Goal: Task Accomplishment & Management: Complete application form

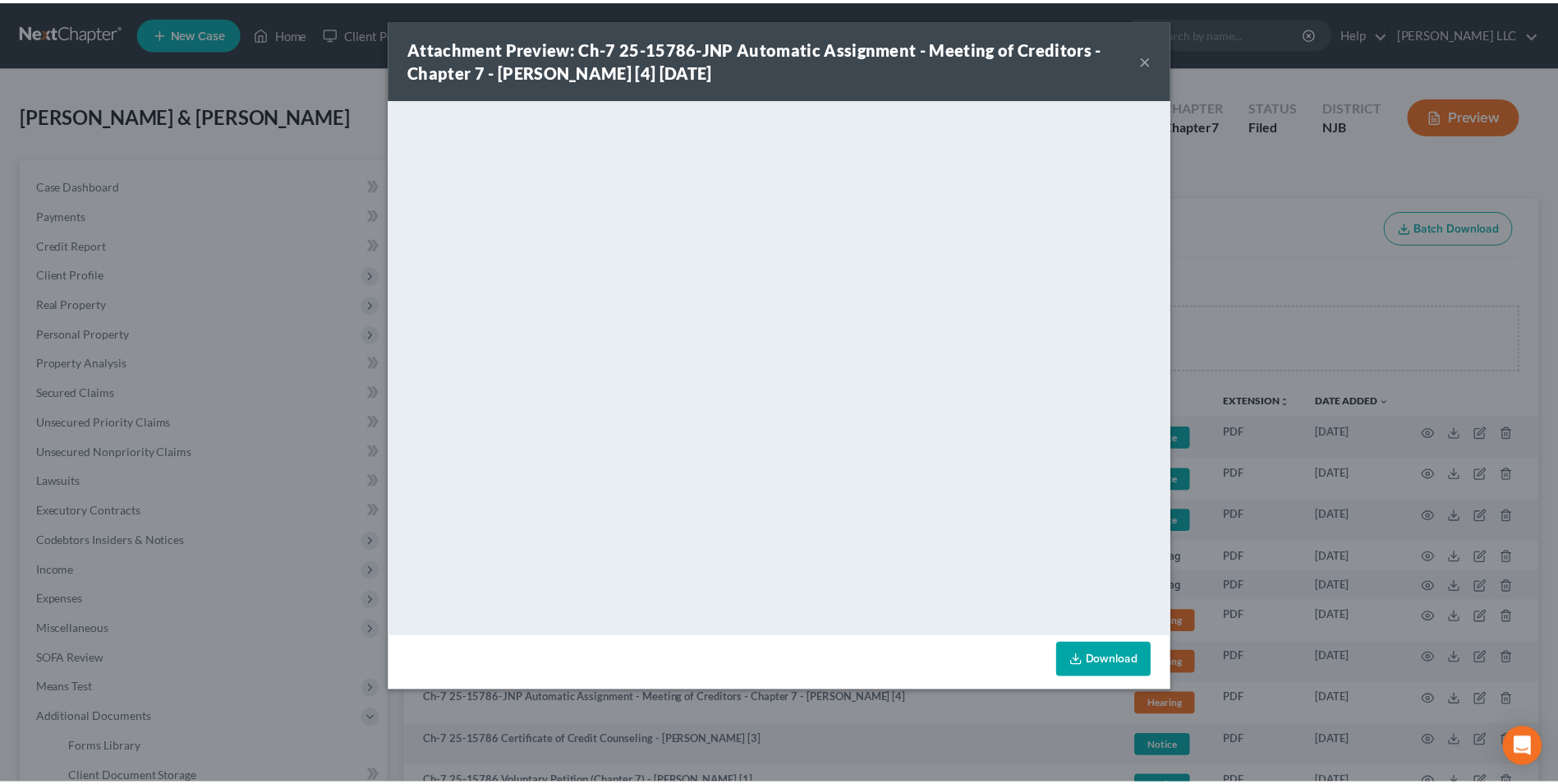
scroll to position [296, 0]
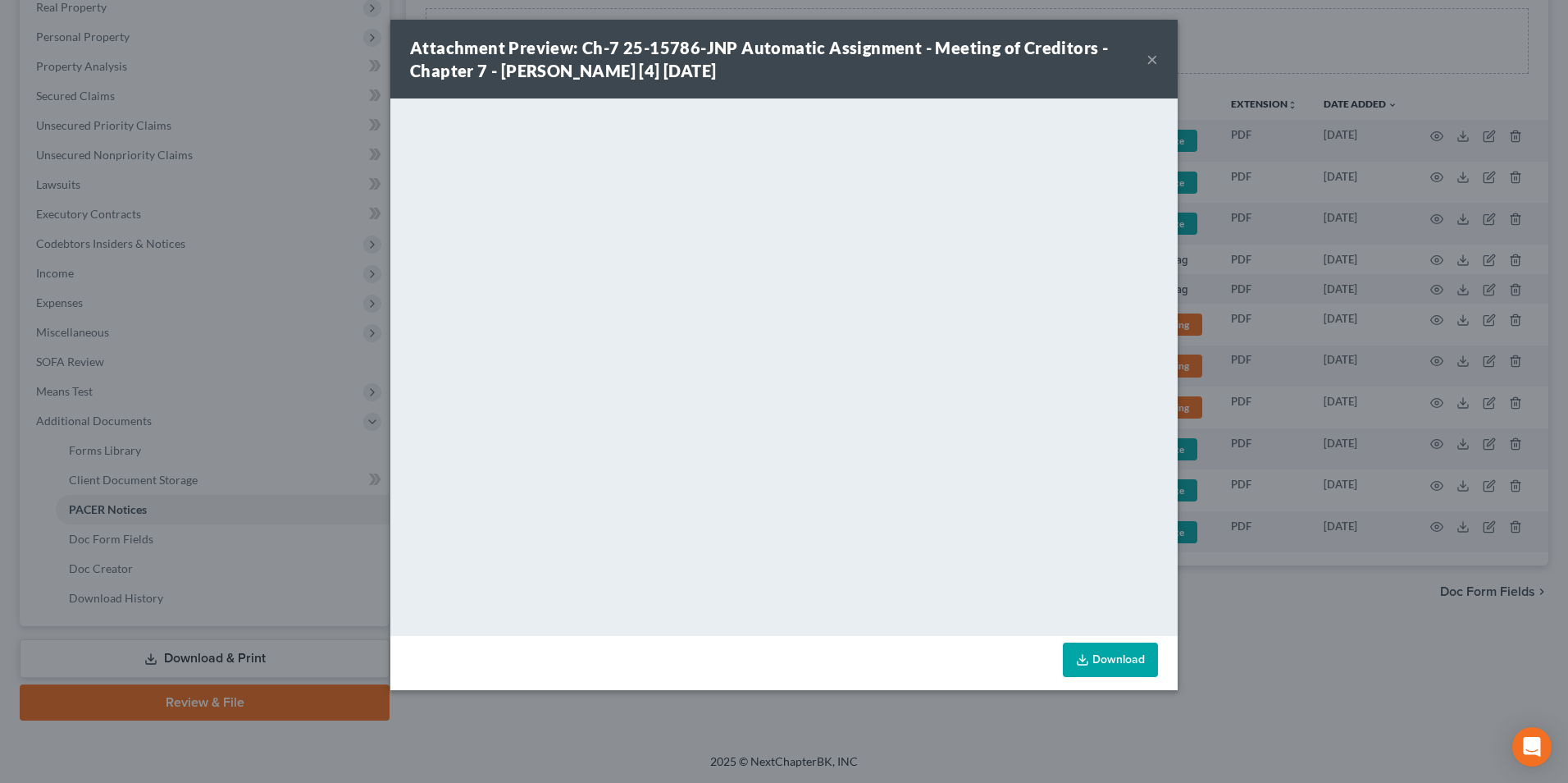
click at [1153, 60] on button "×" at bounding box center [1152, 58] width 11 height 19
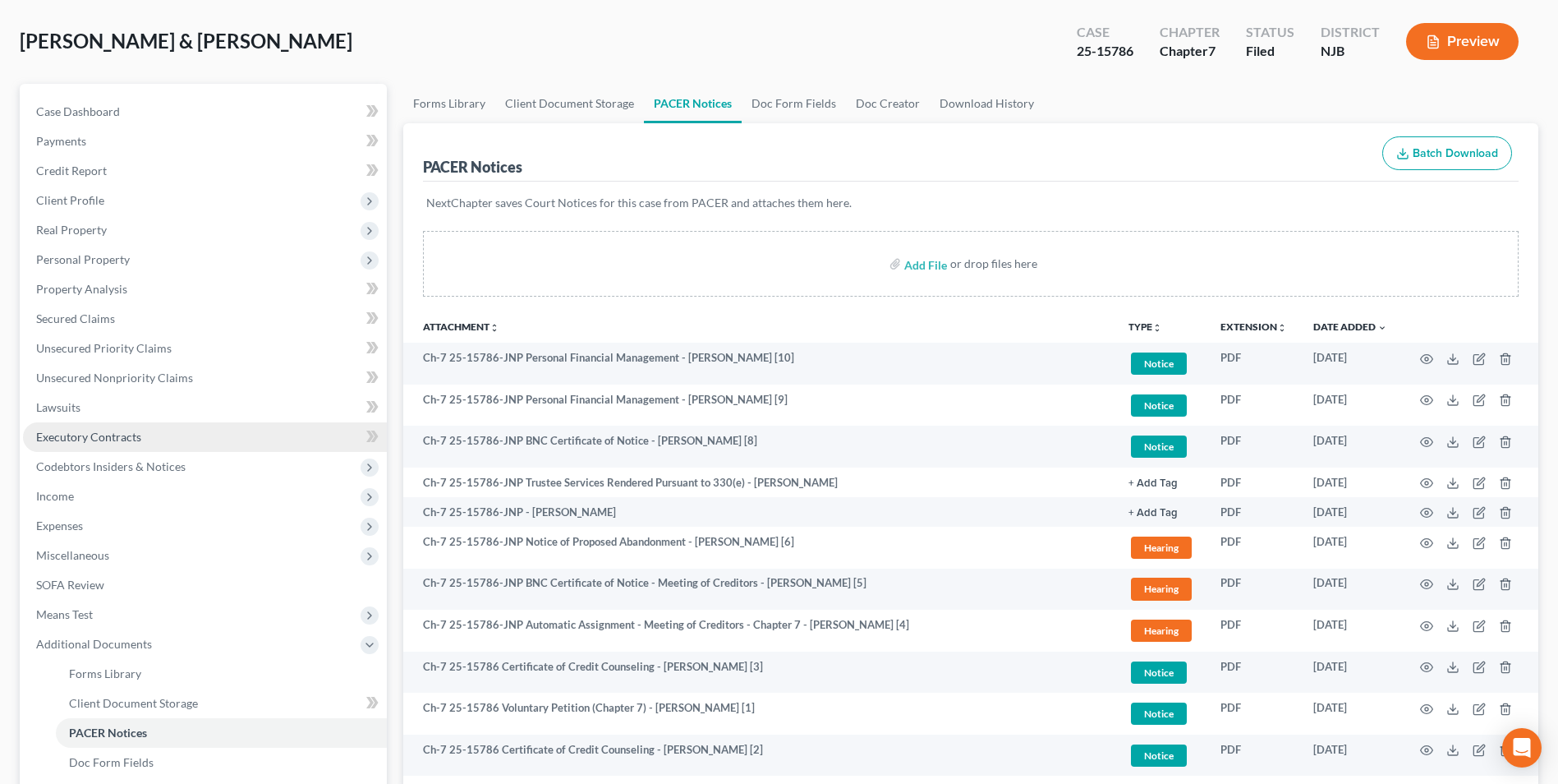
scroll to position [0, 0]
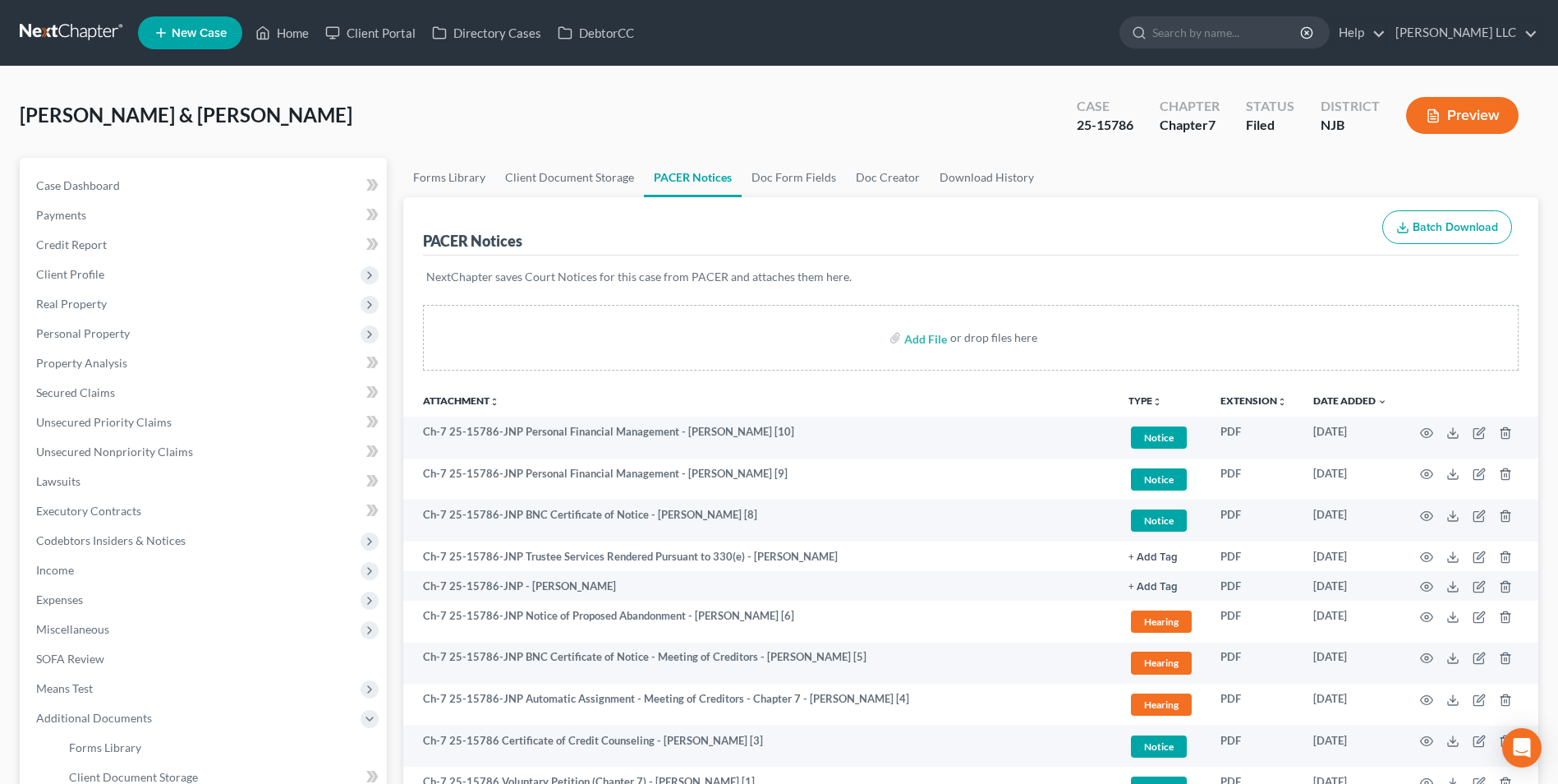
click at [164, 33] on line at bounding box center [162, 33] width 9 height 0
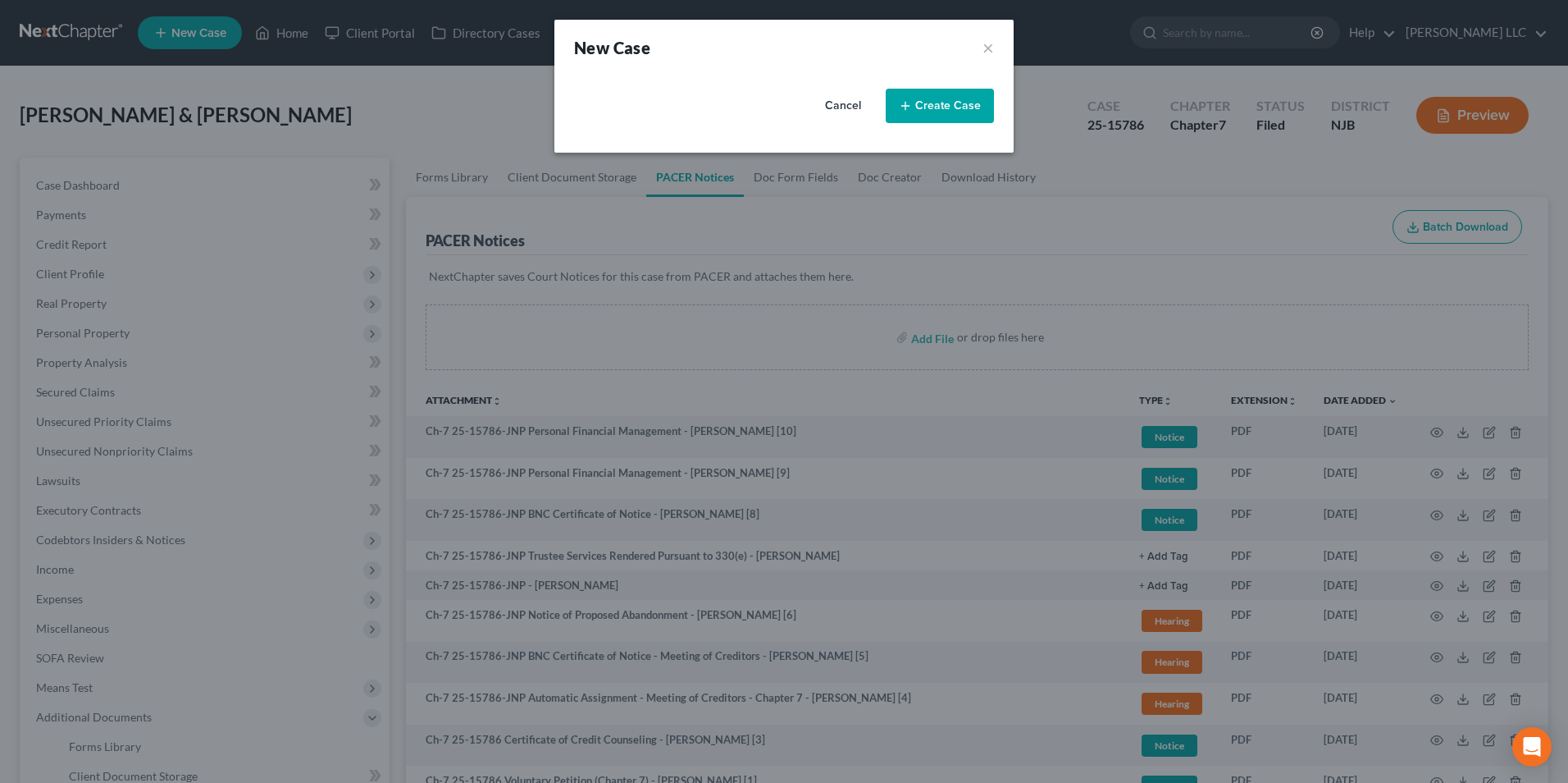
select select "51"
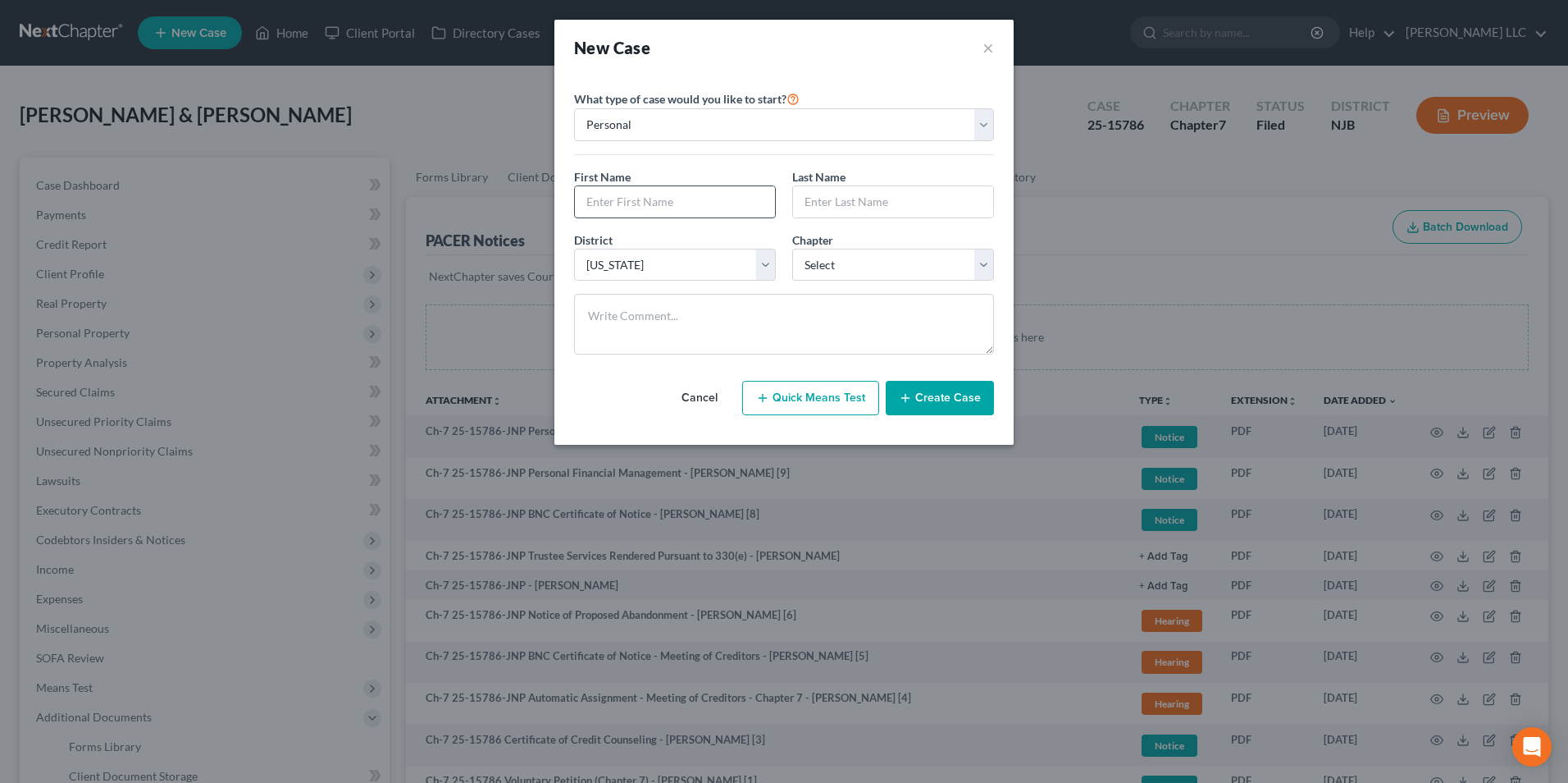
click at [661, 209] on input "text" at bounding box center [675, 202] width 200 height 32
type input "[PERSON_NAME]"
click at [861, 274] on select "Select 7 11 12 13" at bounding box center [893, 264] width 202 height 32
select select "0"
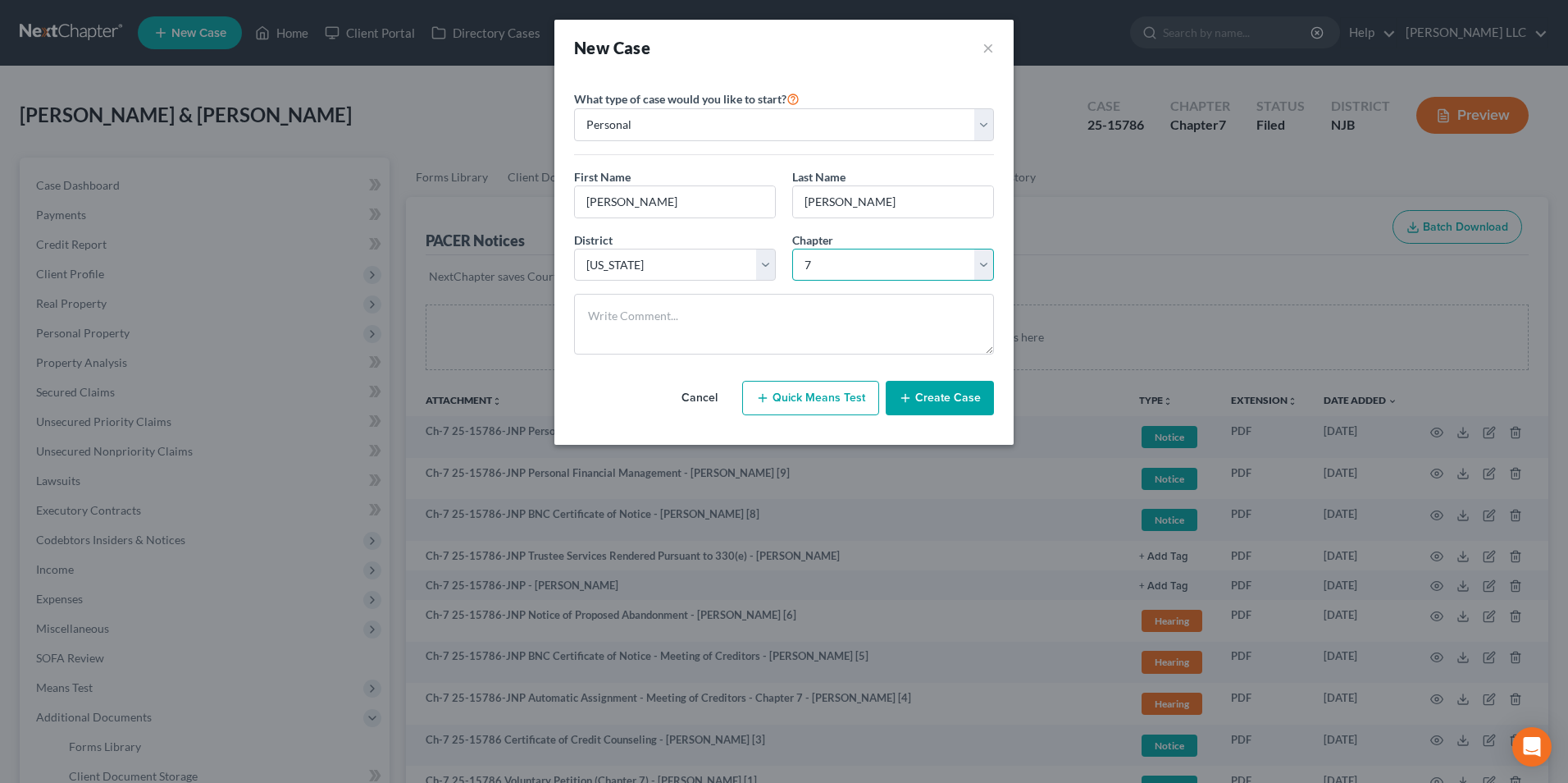
click at [792, 249] on select "Select 7 11 12 13" at bounding box center [893, 264] width 202 height 32
click at [932, 393] on button "Create Case" at bounding box center [939, 397] width 108 height 34
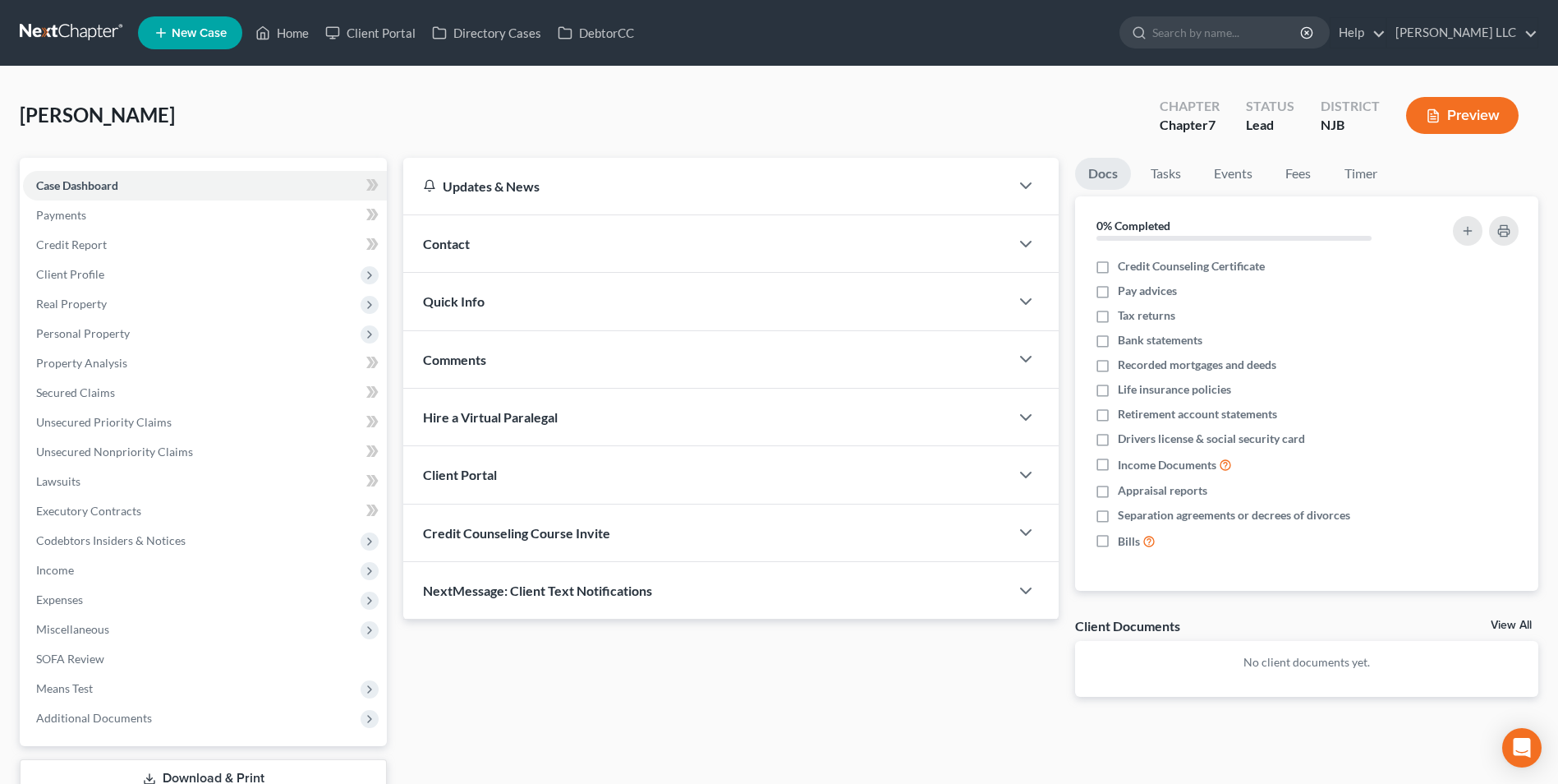
click at [650, 313] on div "Quick Info" at bounding box center [706, 301] width 607 height 57
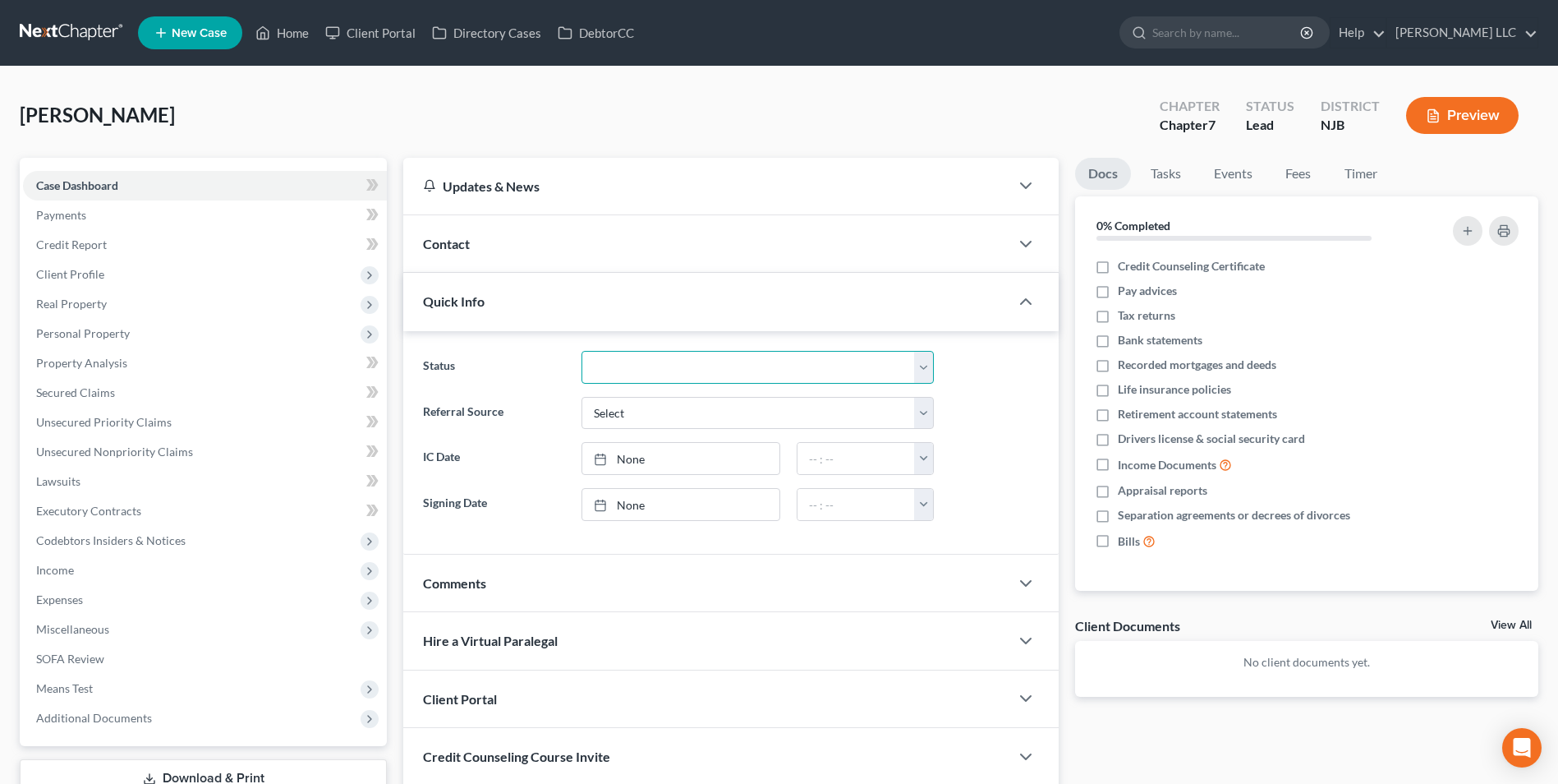
click at [663, 365] on select "Discharged Discharged & Reported Discharge Litigation Dismissal Notice Dismisse…" at bounding box center [757, 367] width 352 height 33
click at [663, 415] on select "Select Word Of Mouth Previous Clients Direct Mail Website Google Search Modern …" at bounding box center [757, 412] width 352 height 33
select select "4"
click at [582, 397] on select "Select Word Of Mouth Previous Clients Direct Mail Website Google Search Modern …" at bounding box center [757, 412] width 352 height 33
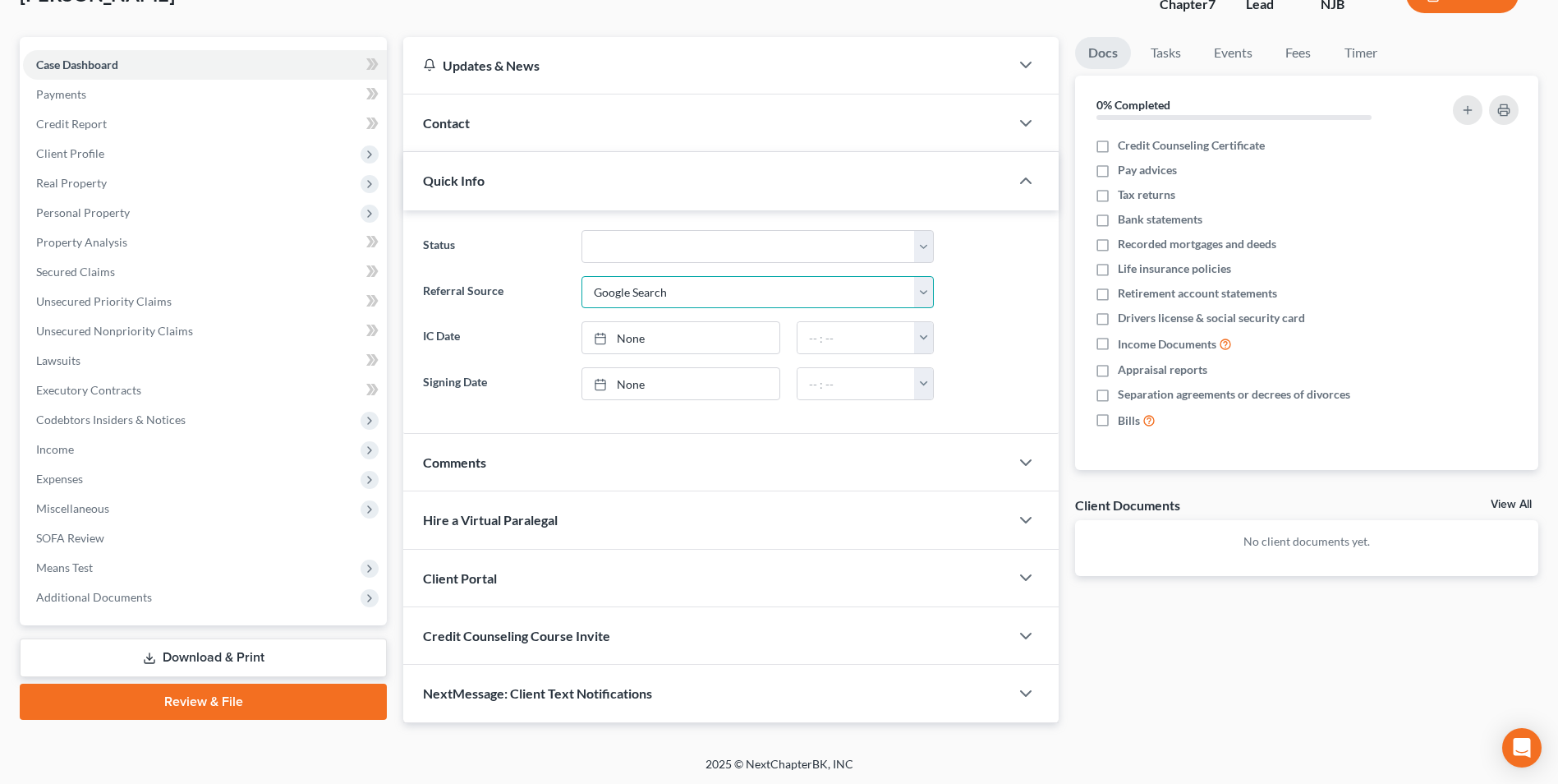
scroll to position [123, 0]
click at [631, 579] on div "Client Portal" at bounding box center [706, 576] width 607 height 57
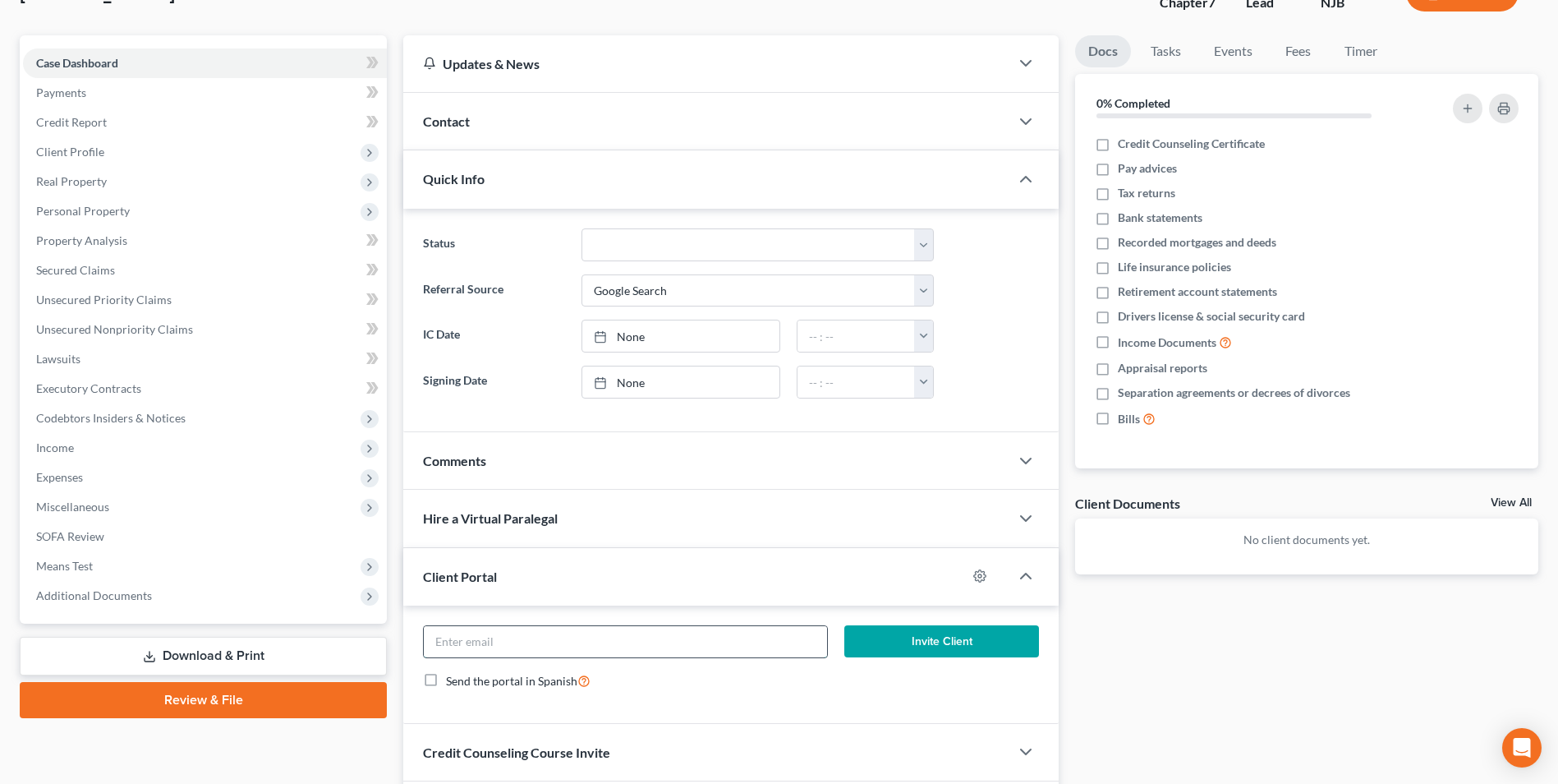
click at [564, 638] on input "email" at bounding box center [625, 642] width 403 height 32
type input "[PERSON_NAME][EMAIL_ADDRESS][PERSON_NAME][DOMAIN_NAME]"
